Goal: Information Seeking & Learning: Understand process/instructions

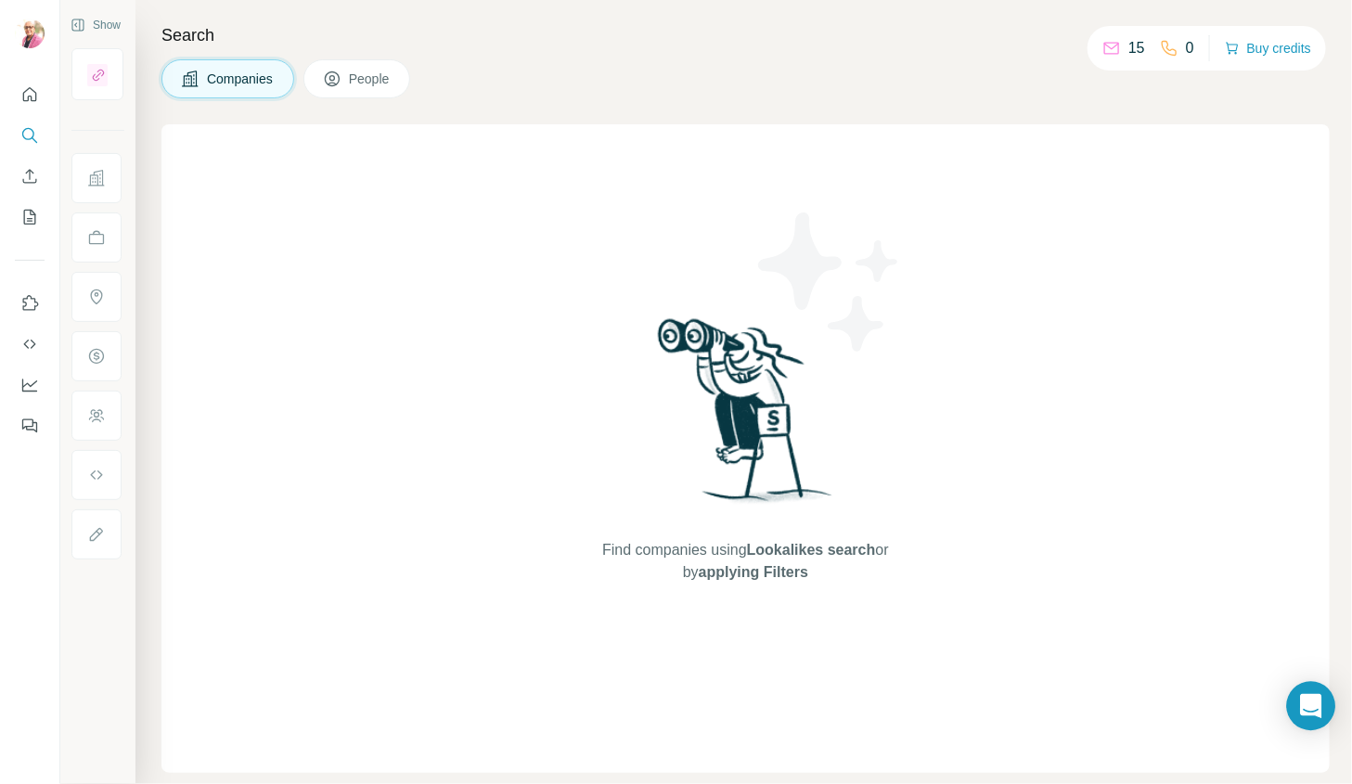
click at [1311, 707] on icon "Open Intercom Messenger" at bounding box center [1310, 706] width 21 height 24
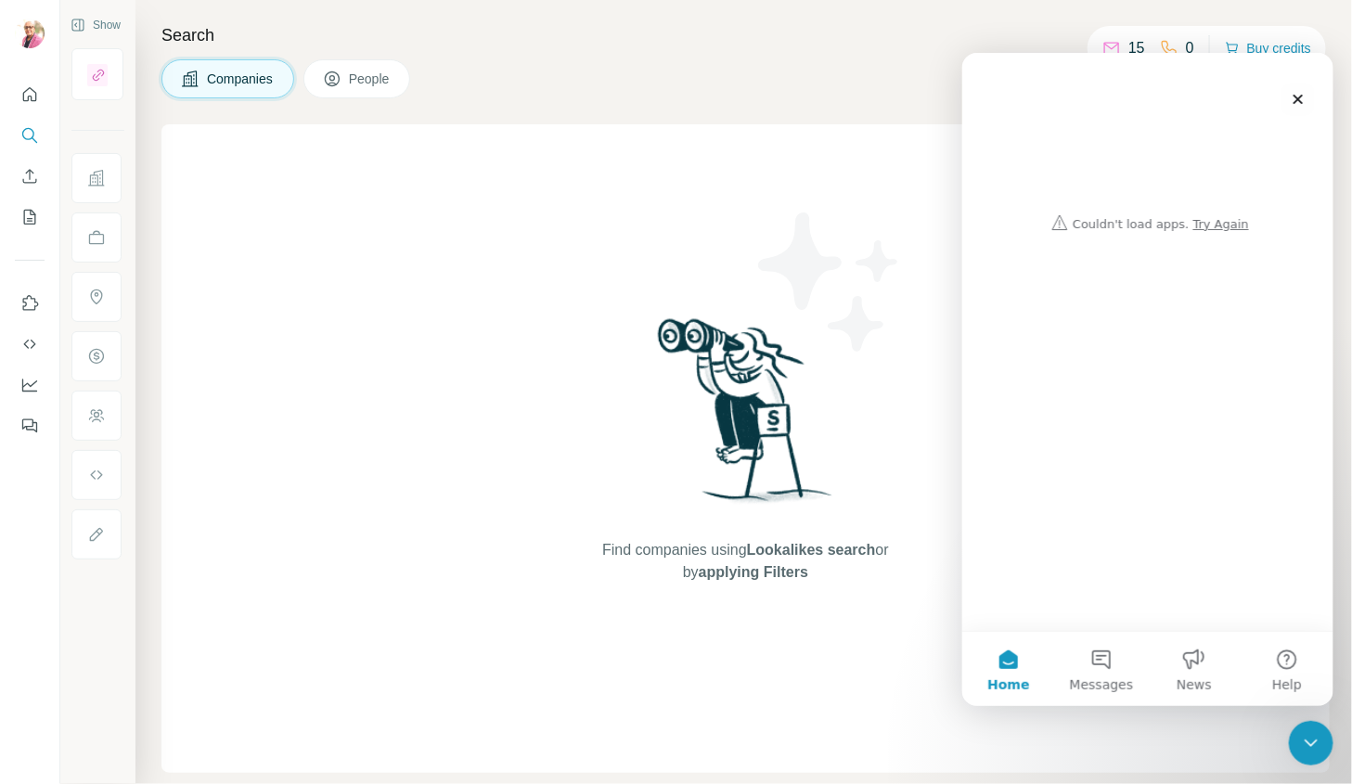
click at [1212, 227] on div "Intercom messenger" at bounding box center [1147, 145] width 334 height 187
click at [1217, 220] on div "Intercom messenger" at bounding box center [1147, 145] width 334 height 187
click at [1005, 659] on button "Home" at bounding box center [1007, 668] width 93 height 74
click at [1291, 662] on button "Help" at bounding box center [1286, 668] width 93 height 74
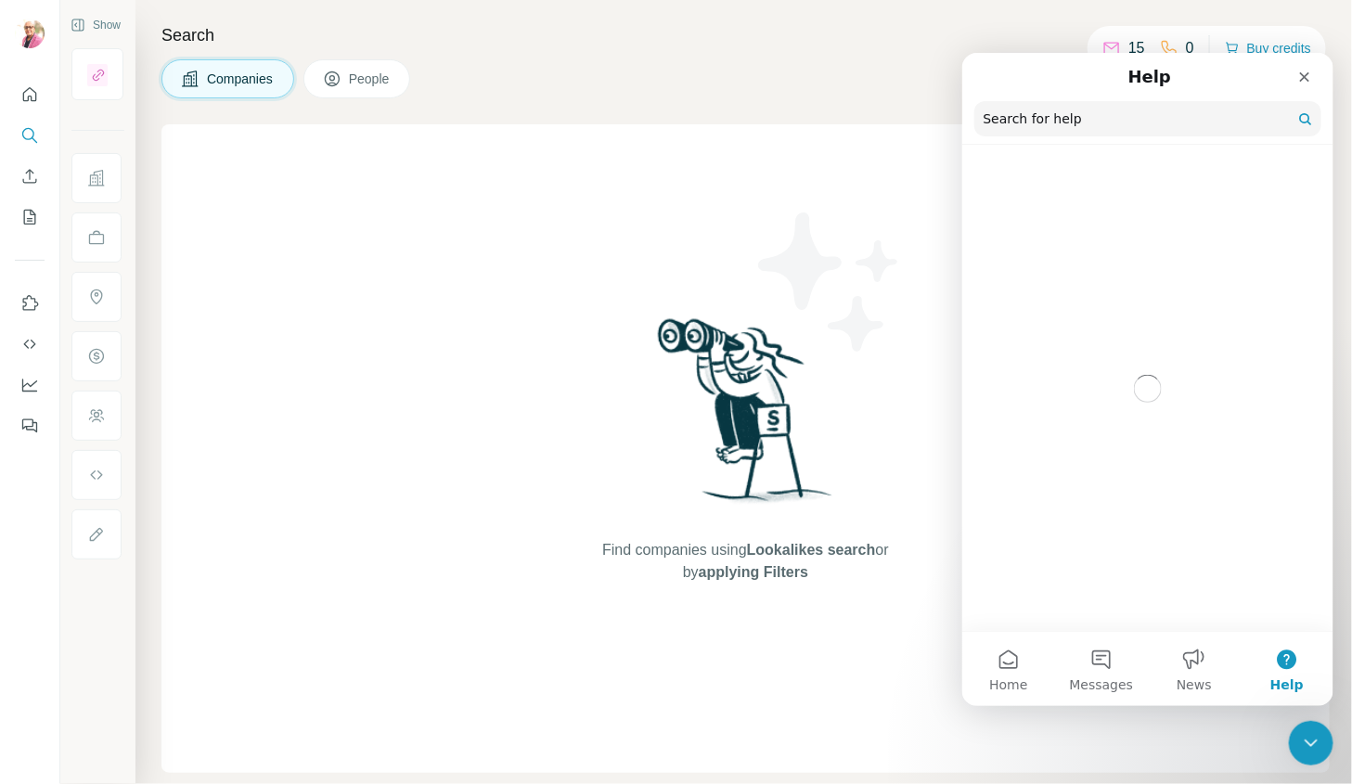
click at [1061, 121] on input "Search for help" at bounding box center [1146, 117] width 347 height 35
type input "**********"
click at [1305, 84] on div "Close" at bounding box center [1303, 75] width 33 height 33
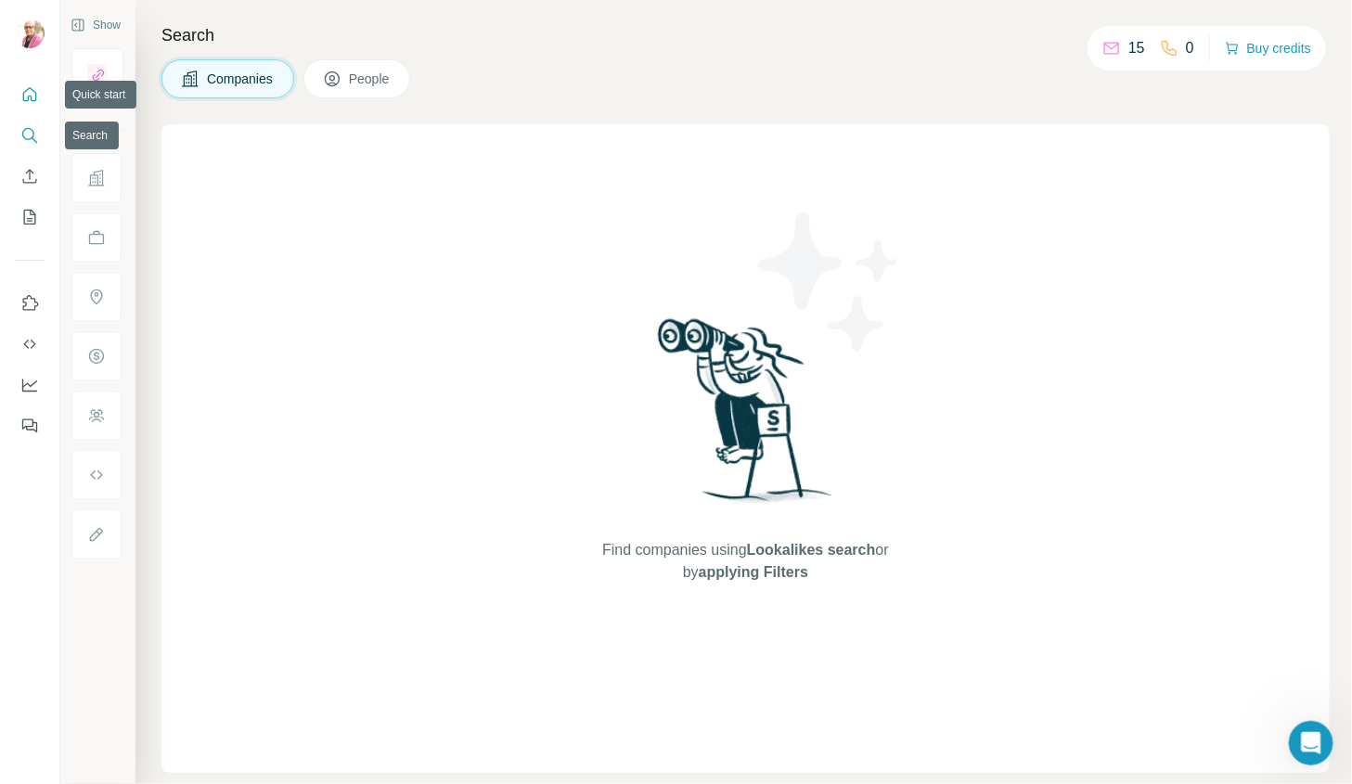
click at [40, 96] on button "Quick start" at bounding box center [30, 94] width 30 height 33
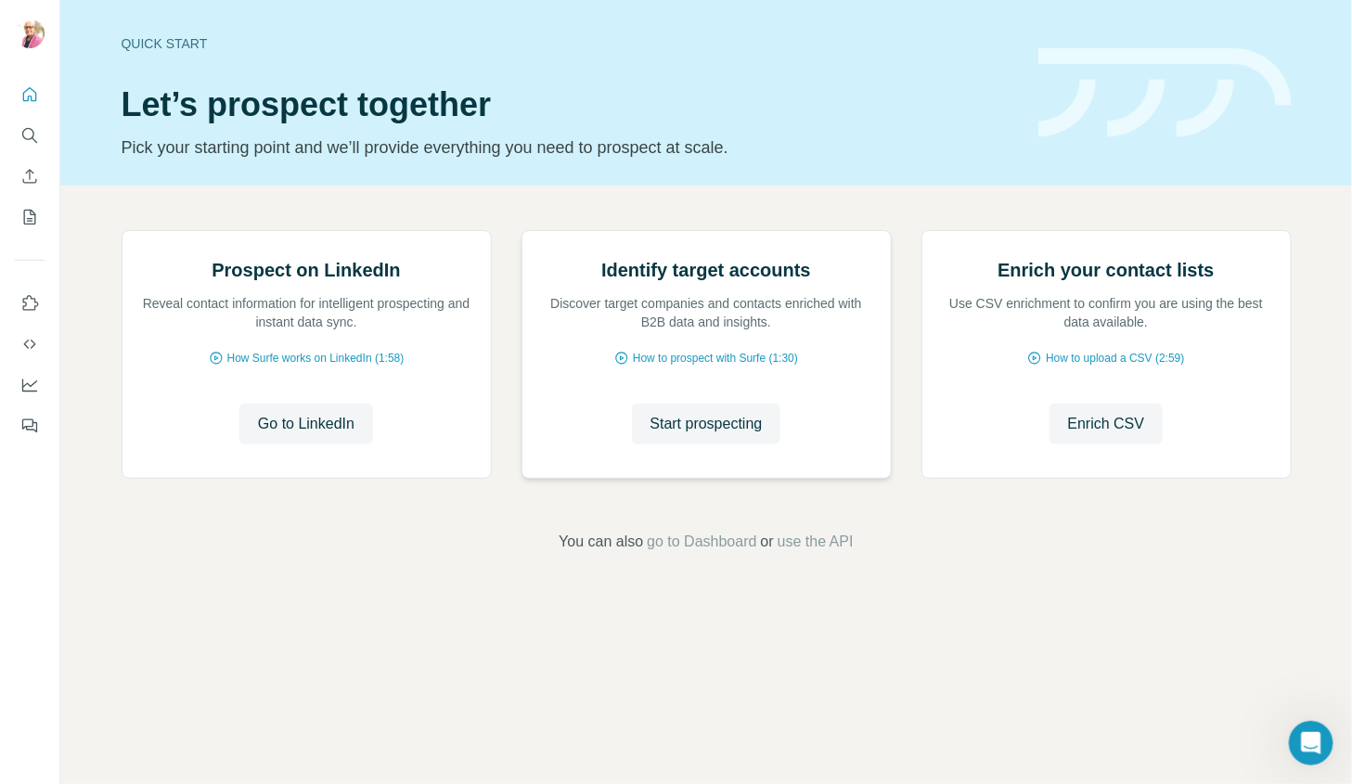
scroll to position [17, 0]
click at [717, 553] on span "go to Dashboard" at bounding box center [701, 542] width 109 height 22
click at [1322, 744] on div "Open Intercom Messenger" at bounding box center [1308, 740] width 61 height 61
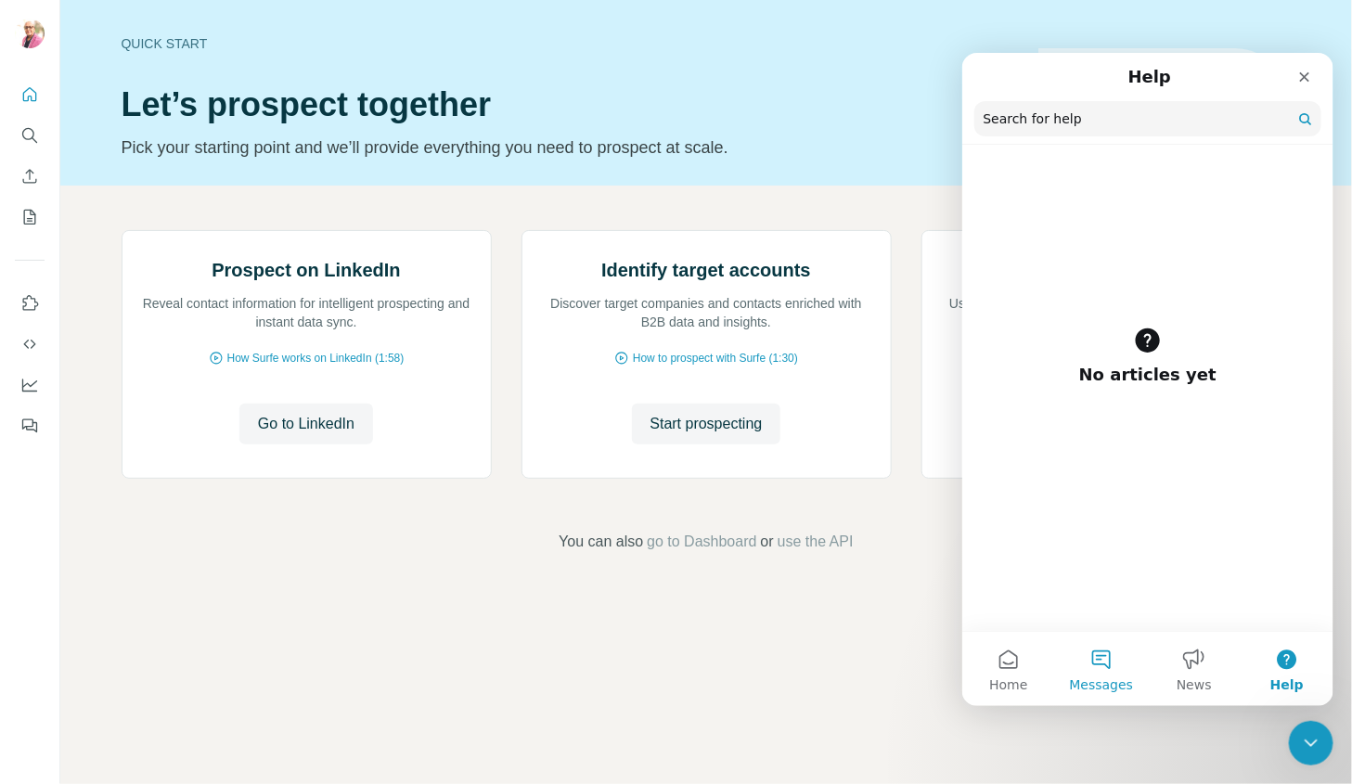
click at [1107, 666] on button "Messages" at bounding box center [1100, 668] width 93 height 74
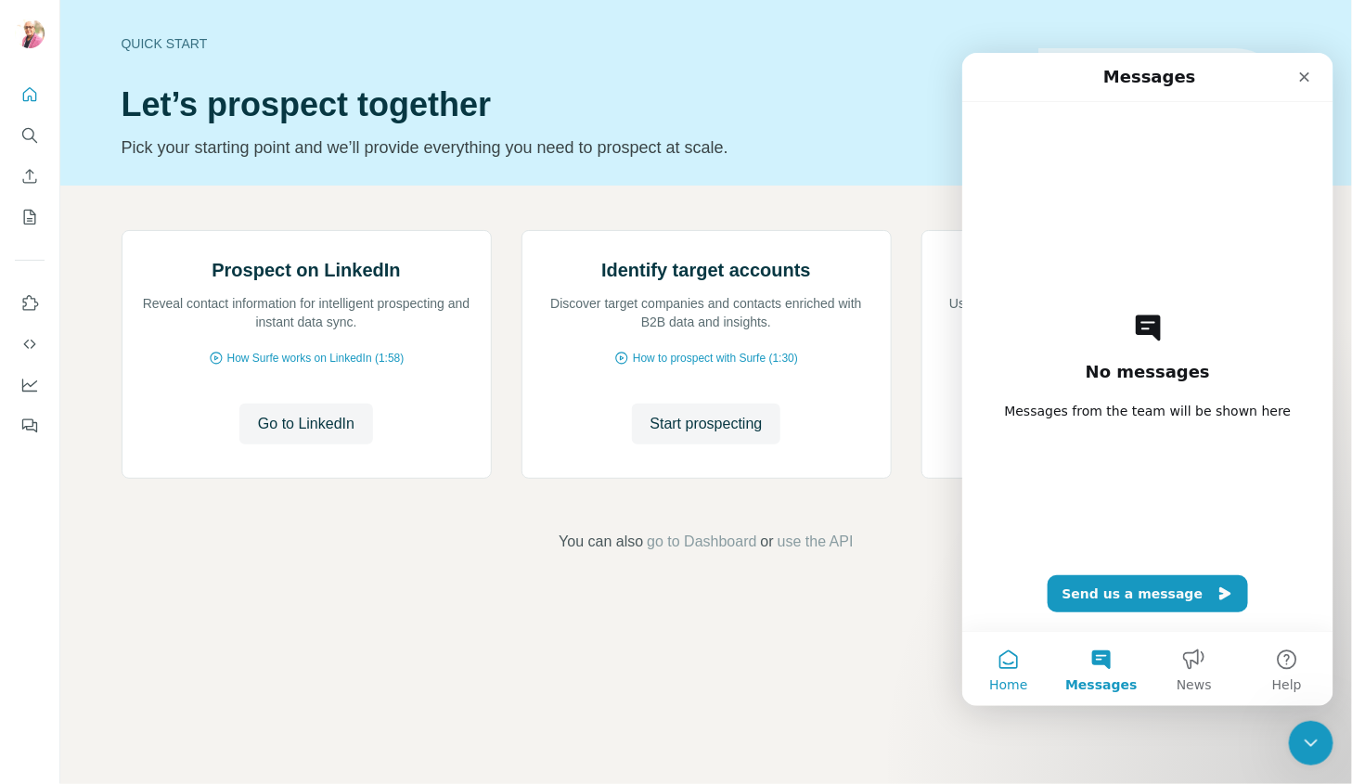
click at [1002, 664] on button "Home" at bounding box center [1007, 668] width 93 height 74
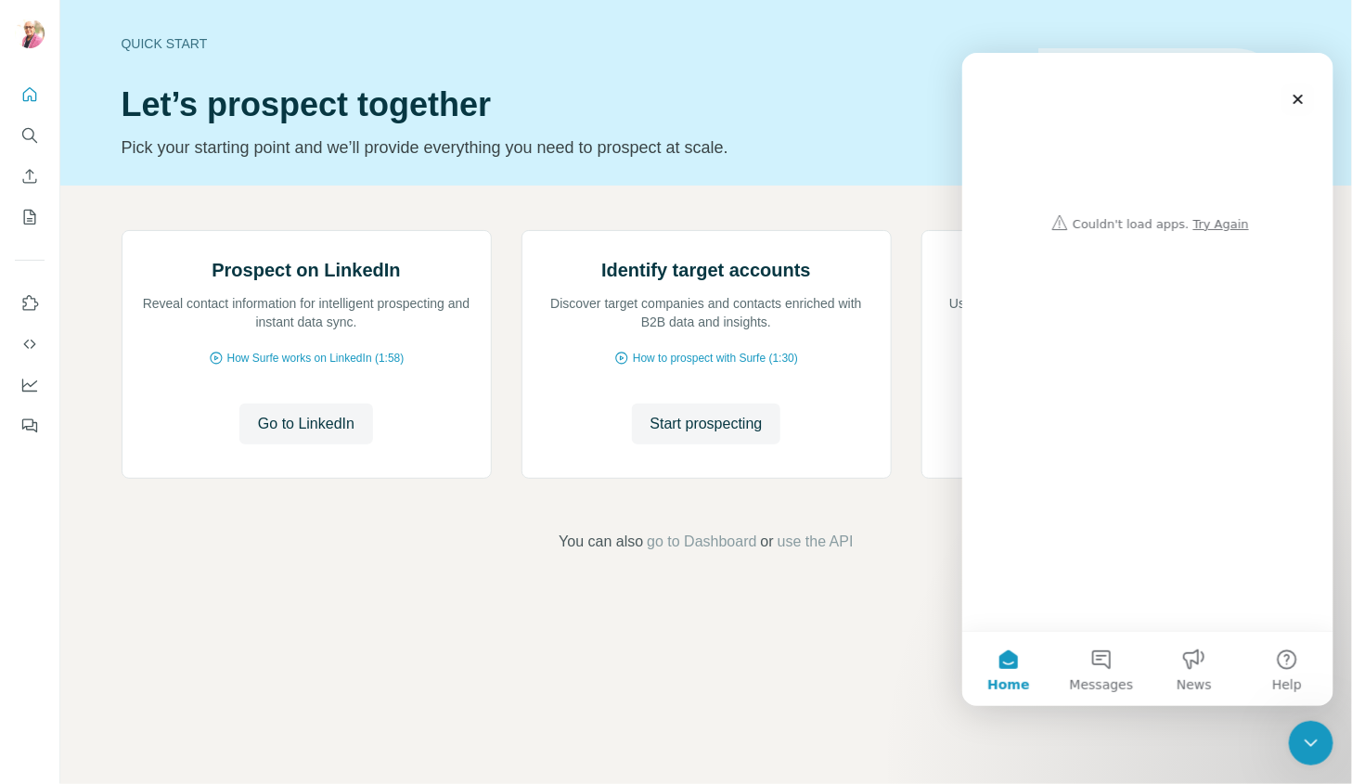
click at [1210, 224] on div "Intercom messenger" at bounding box center [1147, 145] width 334 height 187
click at [1283, 656] on button "Help" at bounding box center [1286, 668] width 93 height 74
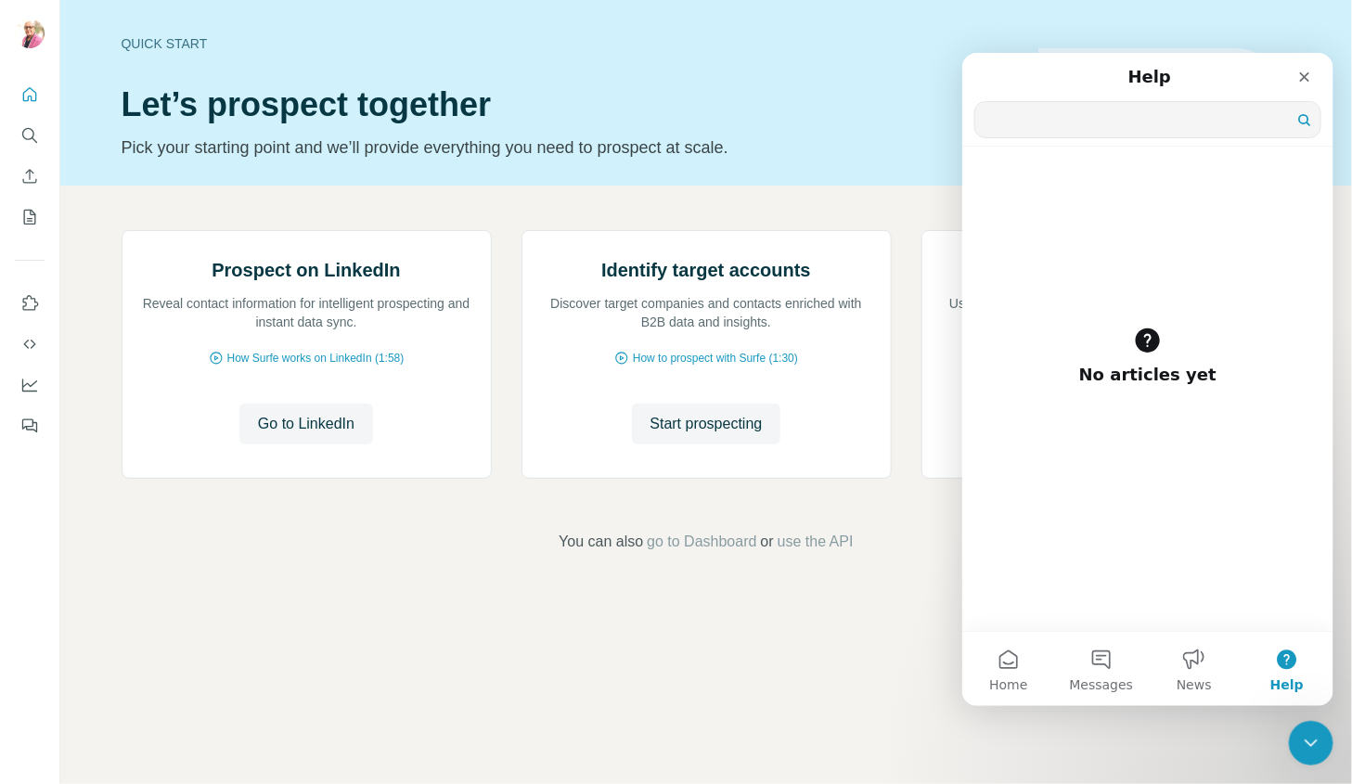
click at [1208, 129] on input "Search for help" at bounding box center [1146, 118] width 345 height 35
type input "**********"
click at [27, 86] on icon "Quick start" at bounding box center [29, 94] width 19 height 19
click at [28, 95] on icon "Quick start" at bounding box center [29, 94] width 19 height 19
click at [141, 34] on div "Quick start" at bounding box center [569, 43] width 894 height 19
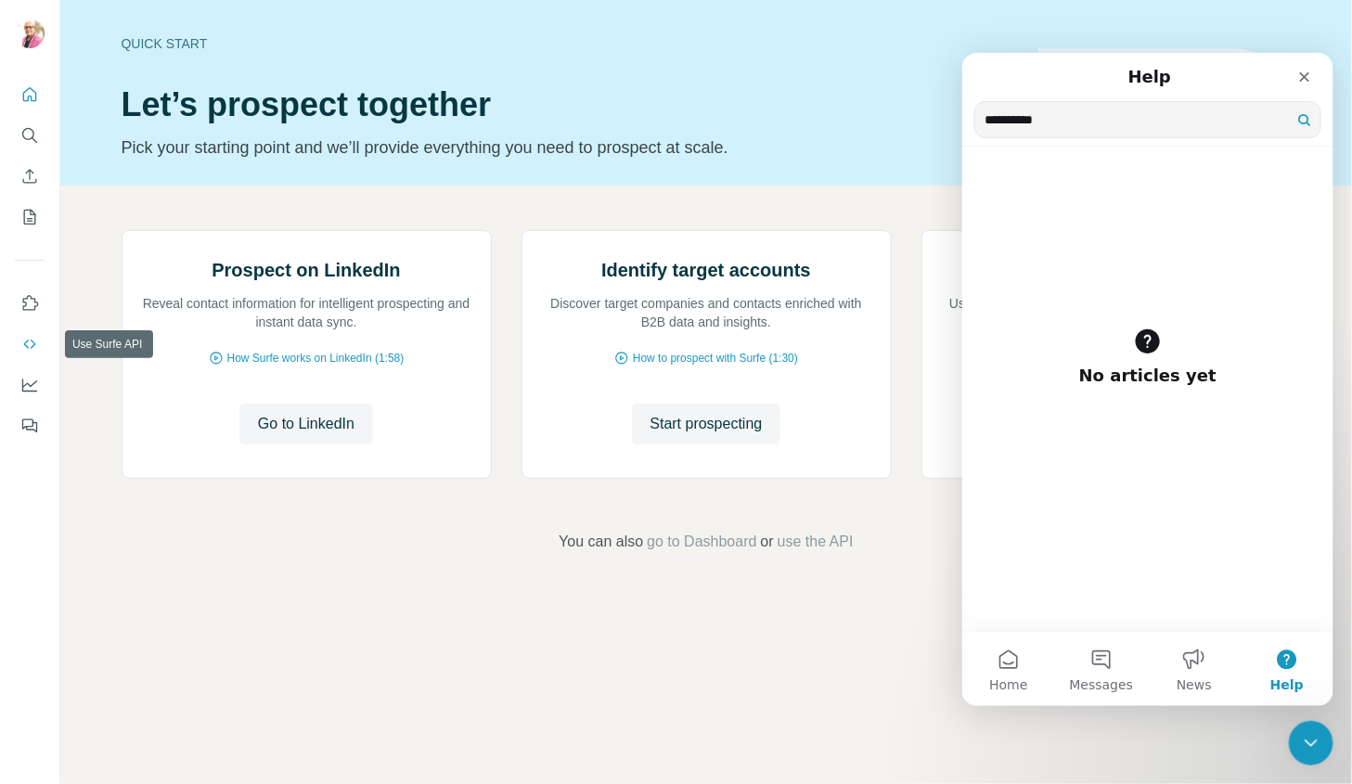
click at [21, 357] on button "Use Surfe API" at bounding box center [30, 344] width 30 height 33
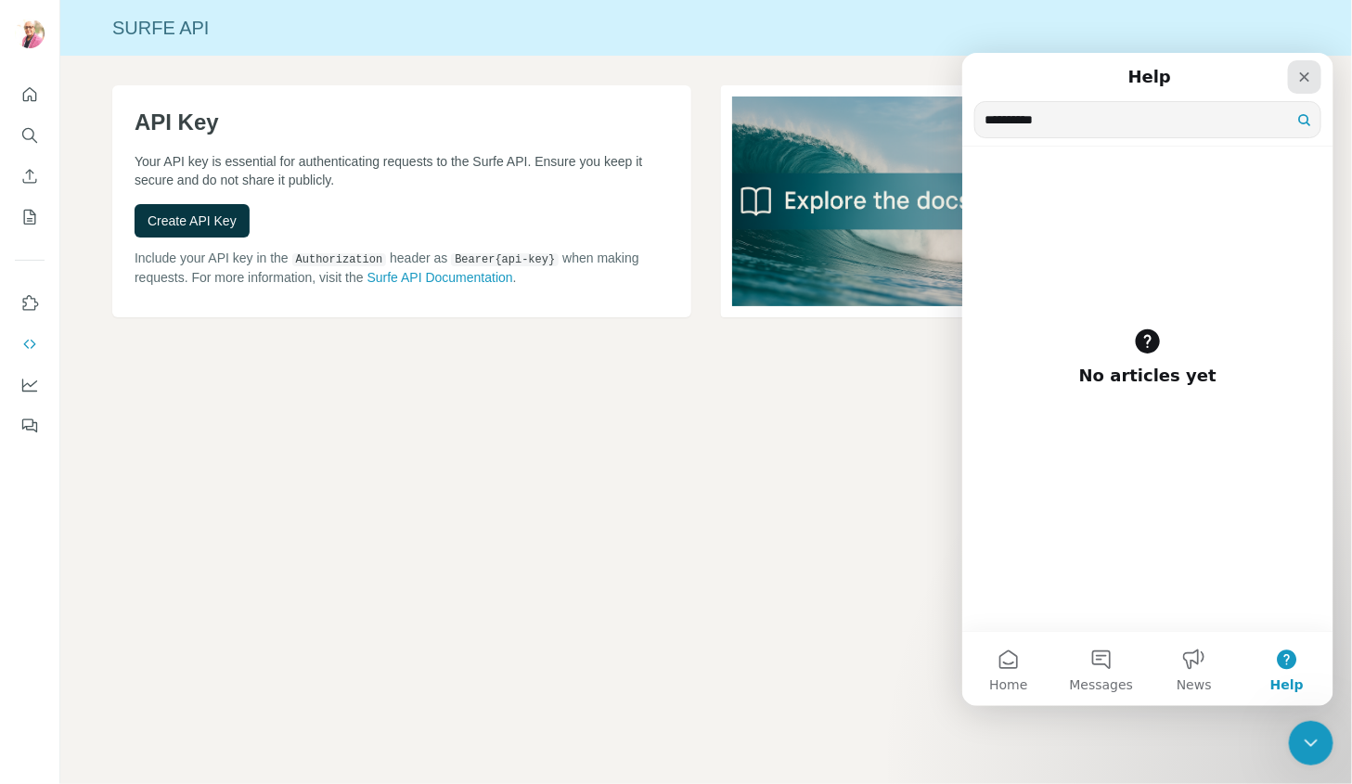
click at [1308, 81] on icon "Close" at bounding box center [1303, 76] width 15 height 15
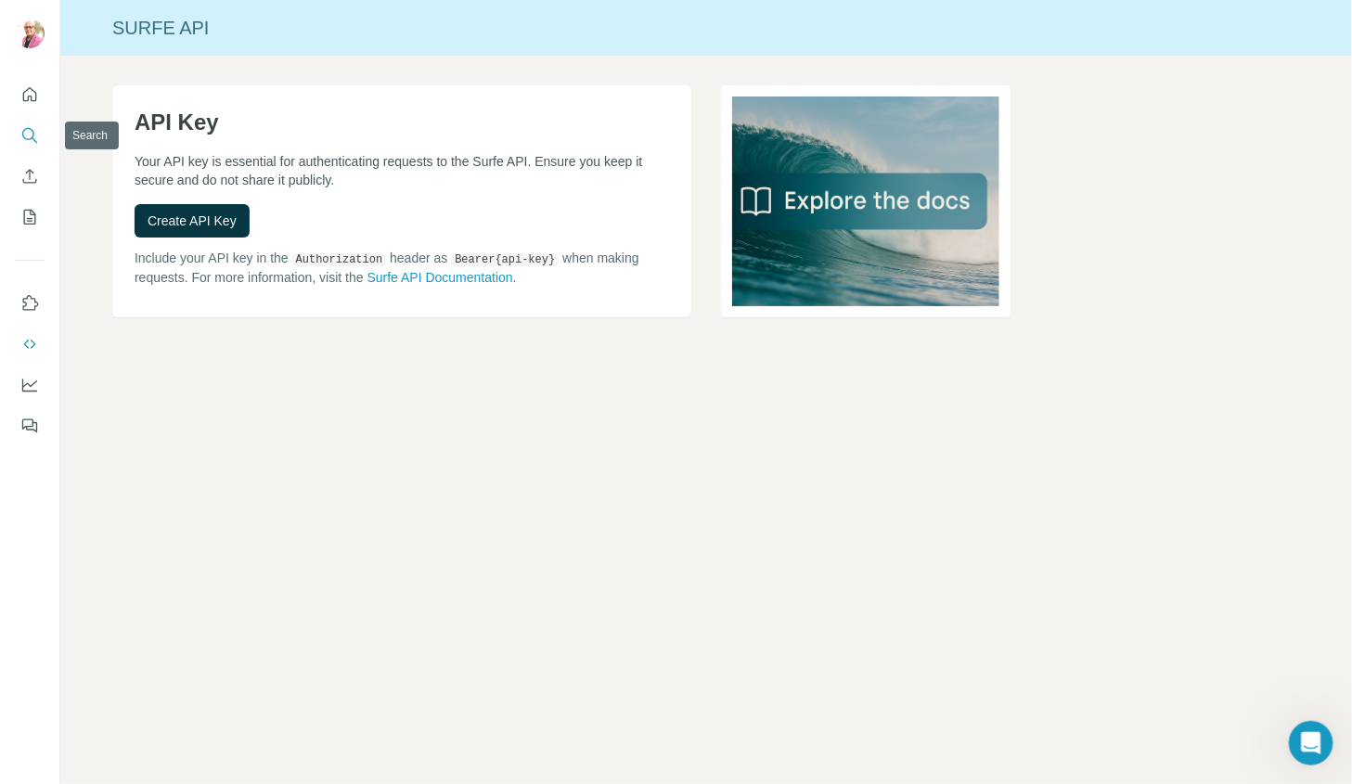
click at [33, 100] on icon "Quick start" at bounding box center [30, 94] width 14 height 14
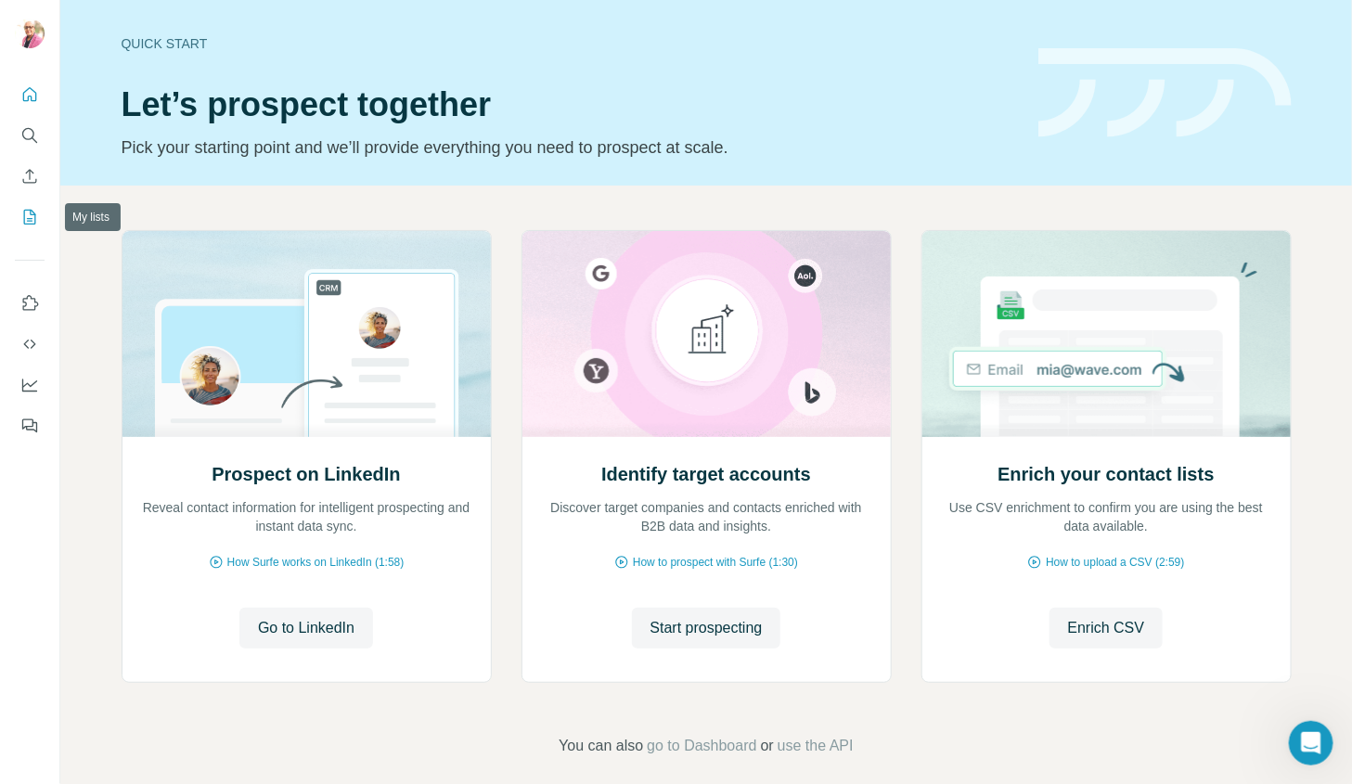
click at [32, 215] on icon "My lists" at bounding box center [29, 217] width 19 height 19
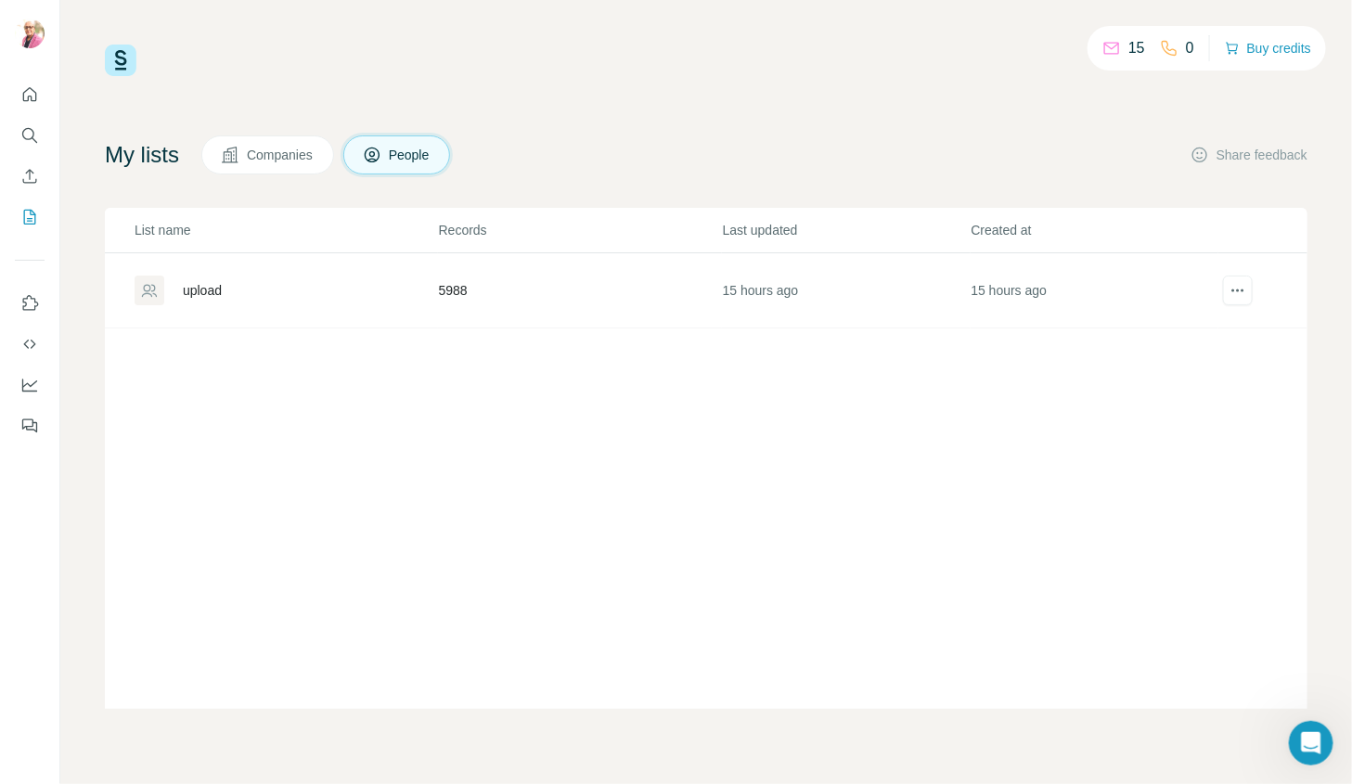
click at [208, 287] on div "upload" at bounding box center [202, 290] width 39 height 19
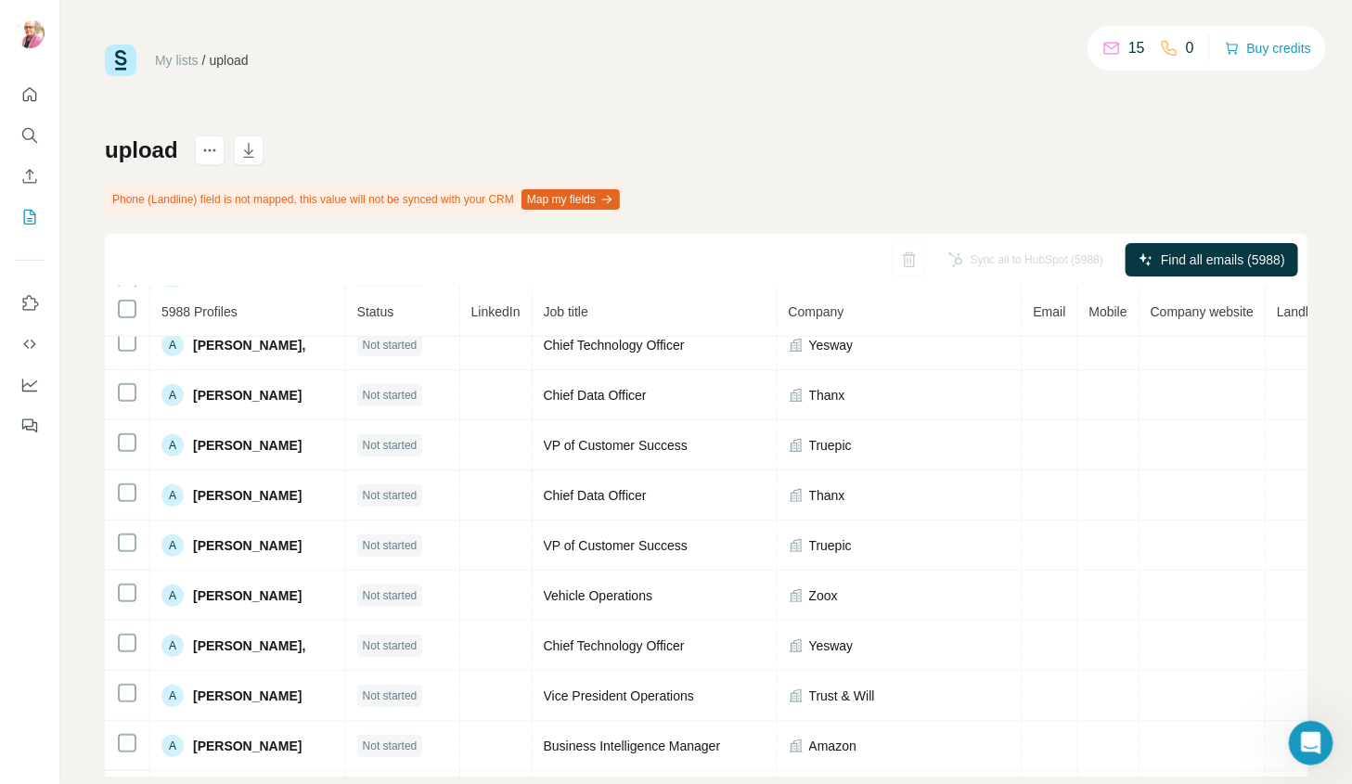
scroll to position [243, 0]
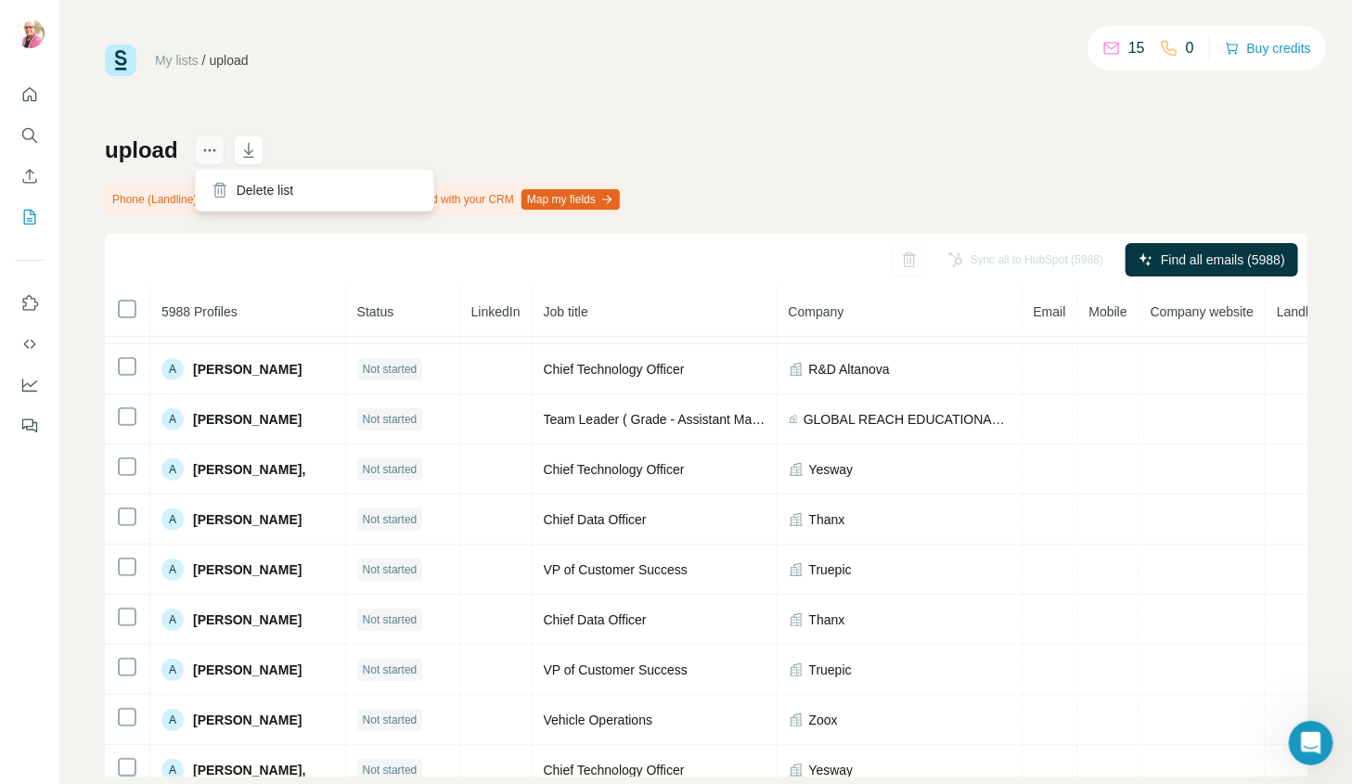
click at [206, 152] on icon "actions" at bounding box center [209, 150] width 19 height 19
click at [473, 125] on div "My lists / upload 15 0 Buy credits upload Phone (Landline) field is not mapped,…" at bounding box center [706, 411] width 1203 height 732
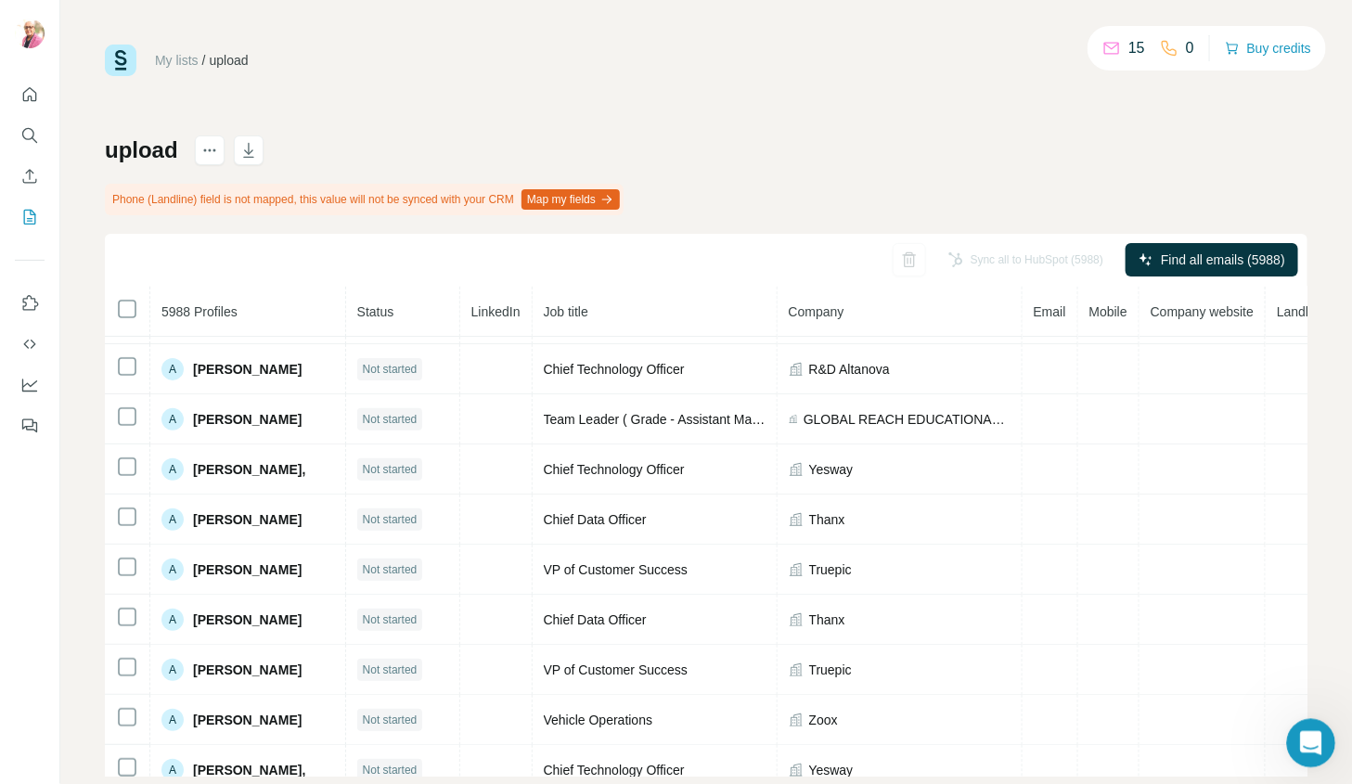
click at [1305, 746] on icon "Open Intercom Messenger" at bounding box center [1308, 741] width 31 height 31
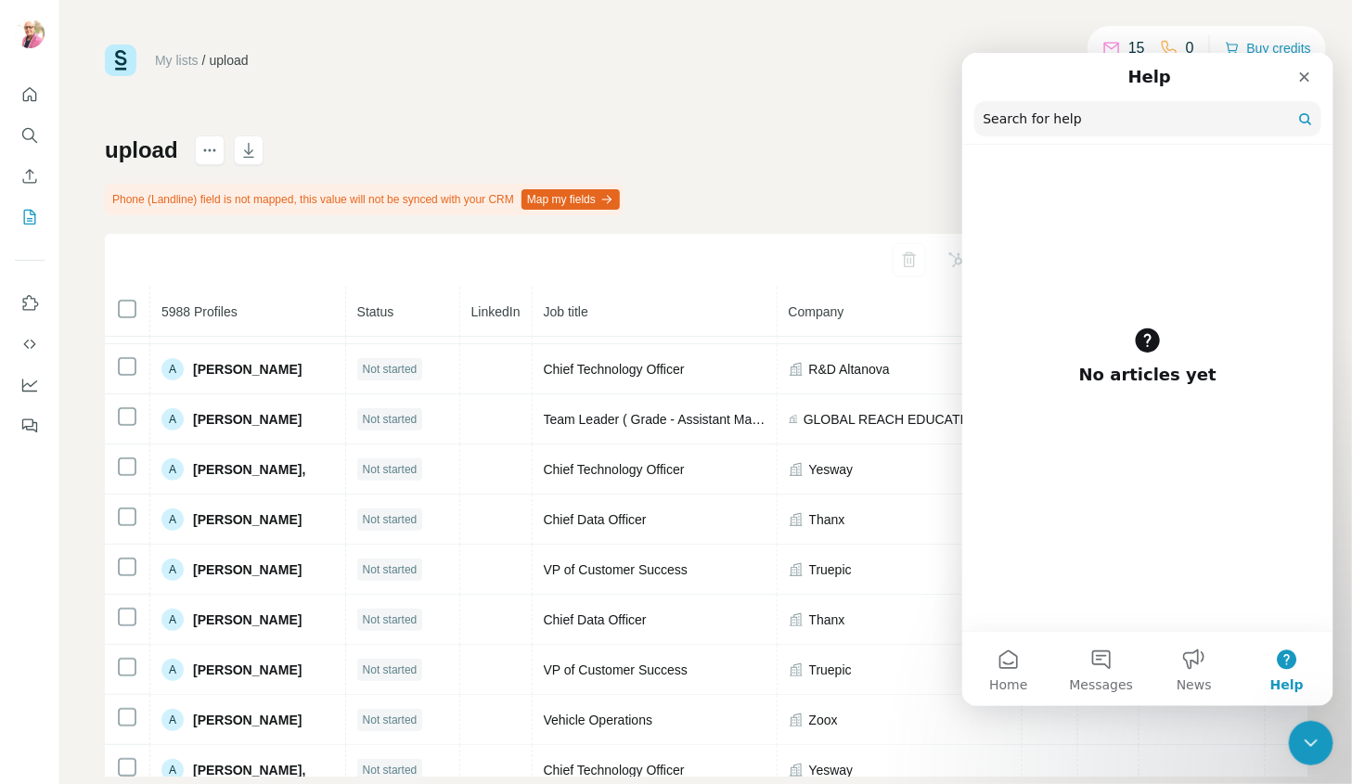
click at [1280, 671] on button "Help" at bounding box center [1286, 668] width 93 height 74
